Goal: Transaction & Acquisition: Obtain resource

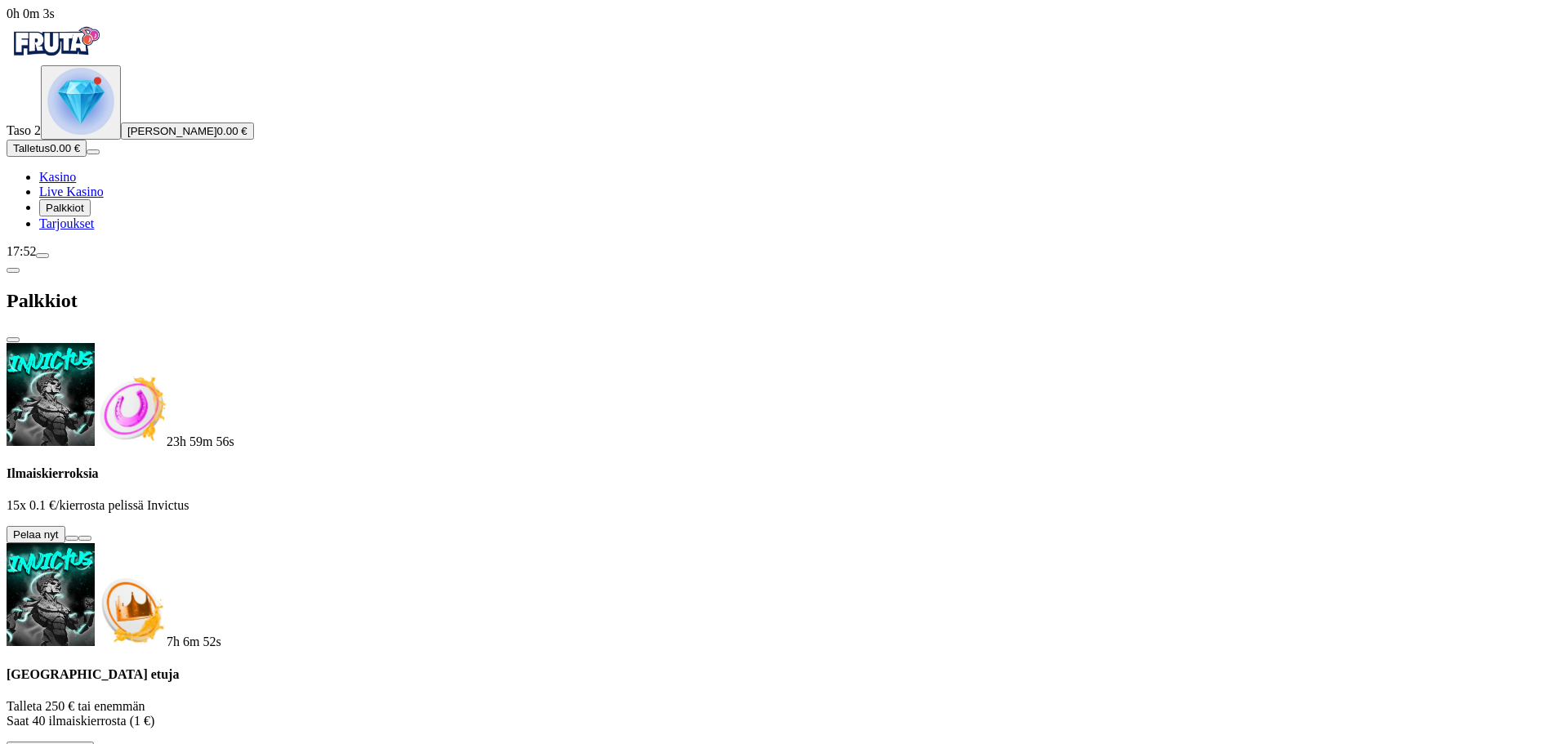
click at [79, 535] on button at bounding box center [72, 538] width 13 height 5
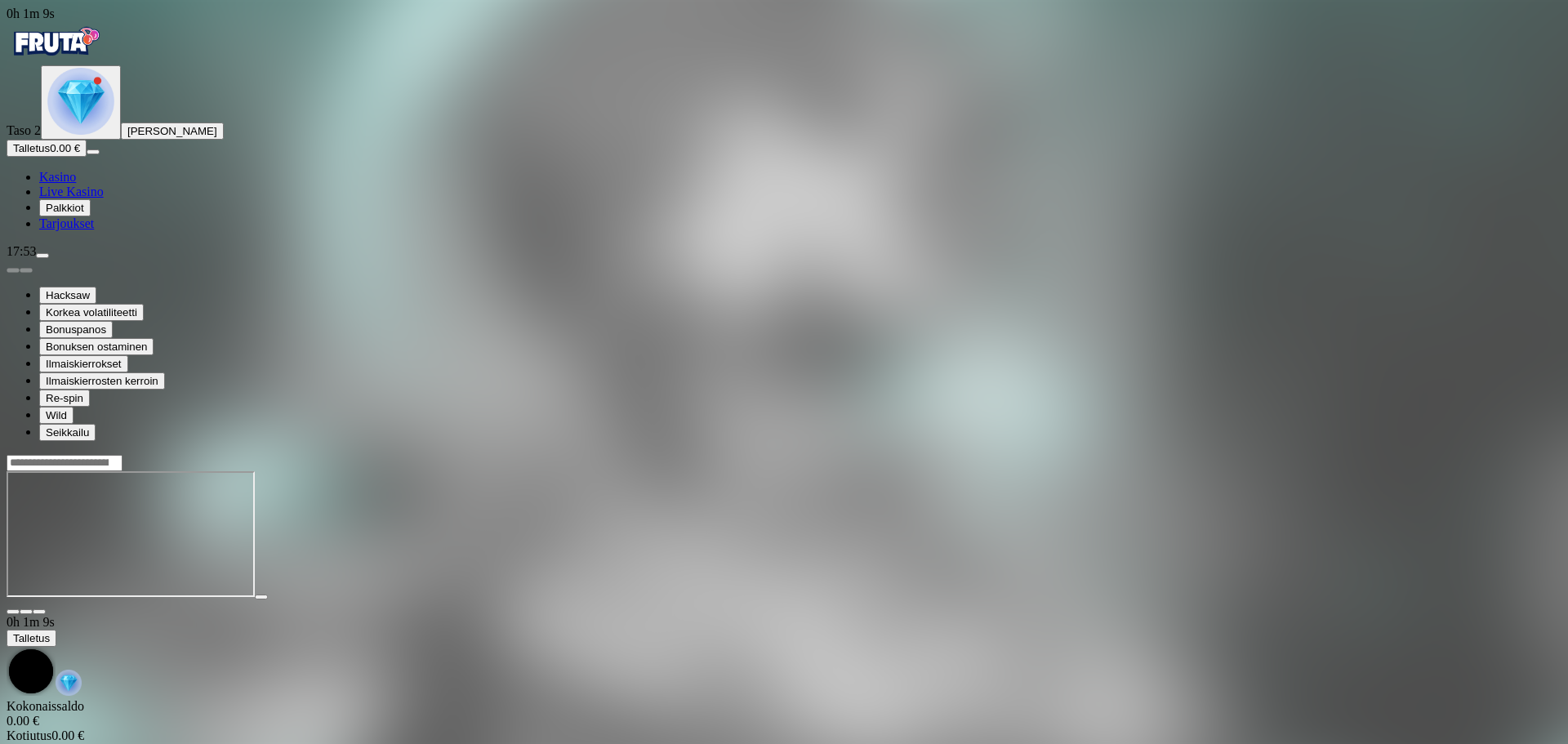
click at [94, 134] on img "Primary" at bounding box center [81, 101] width 67 height 67
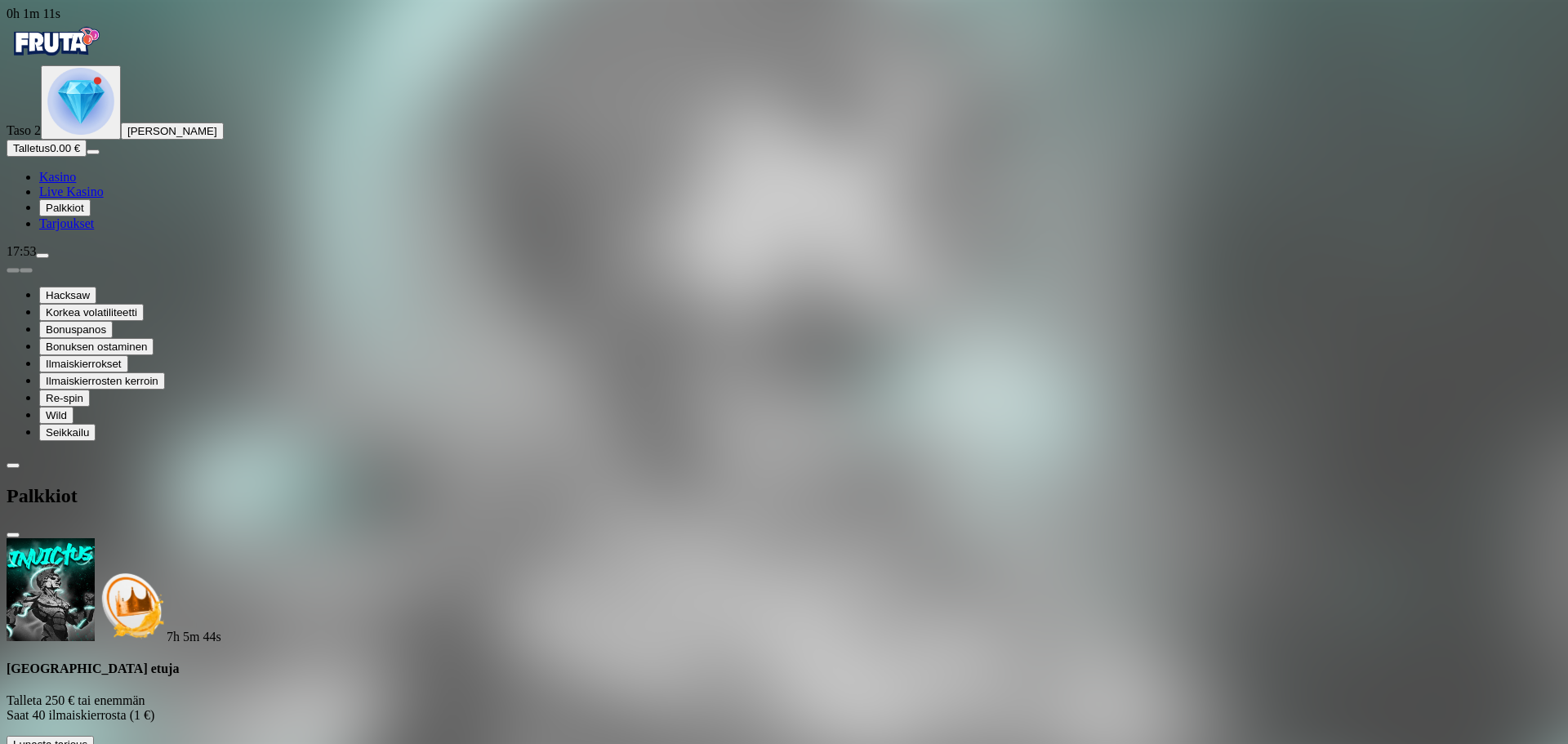
scroll to position [236, 0]
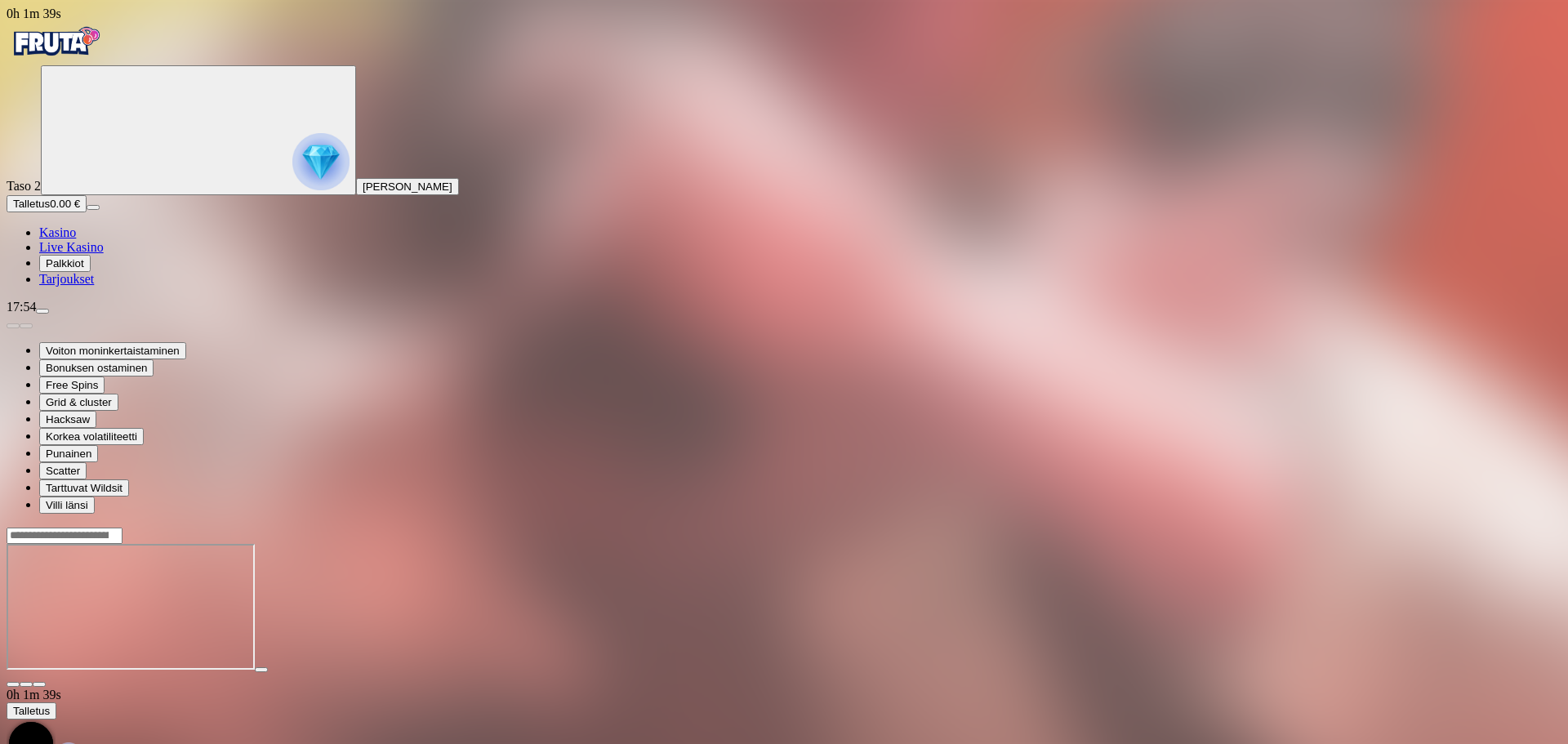
click at [123, 197] on circle "Primary" at bounding box center [170, 129] width 166 height 166
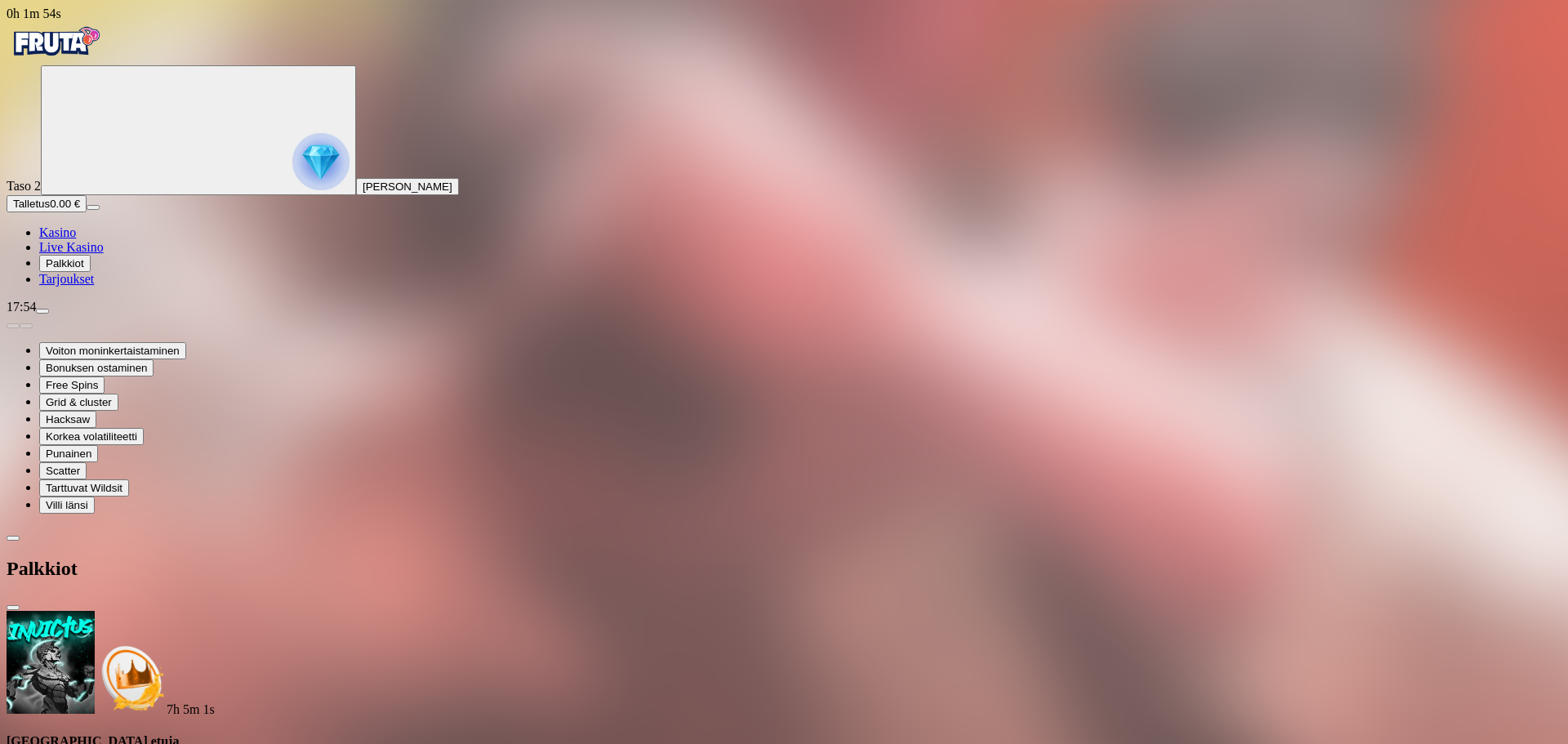
click at [84, 270] on span "Palkkiot" at bounding box center [65, 263] width 38 height 13
click at [94, 286] on span "Tarjoukset" at bounding box center [66, 279] width 54 height 14
